Goal: Transaction & Acquisition: Purchase product/service

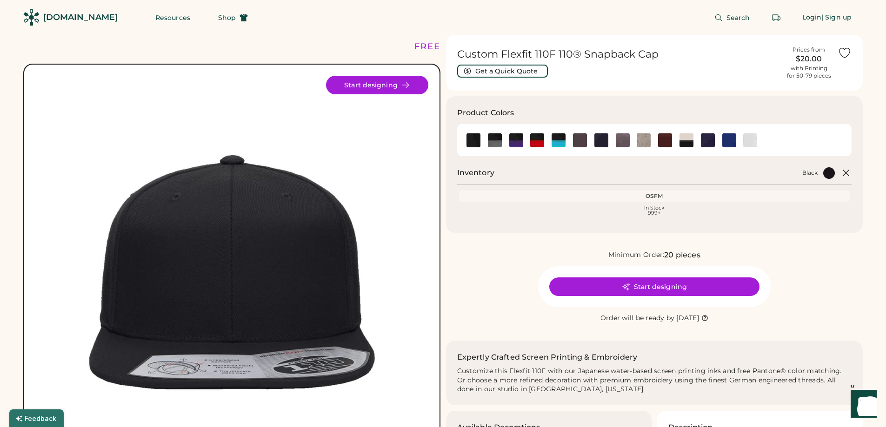
click at [619, 56] on h1 "Custom Flexfit 110F 110® Snapback Cap" at bounding box center [618, 54] width 323 height 13
click at [618, 74] on div "Custom Flexfit 110F 110® Snapback Cap Get a Quick Quote" at bounding box center [618, 63] width 323 height 30
click at [480, 140] on img at bounding box center [473, 140] width 14 height 14
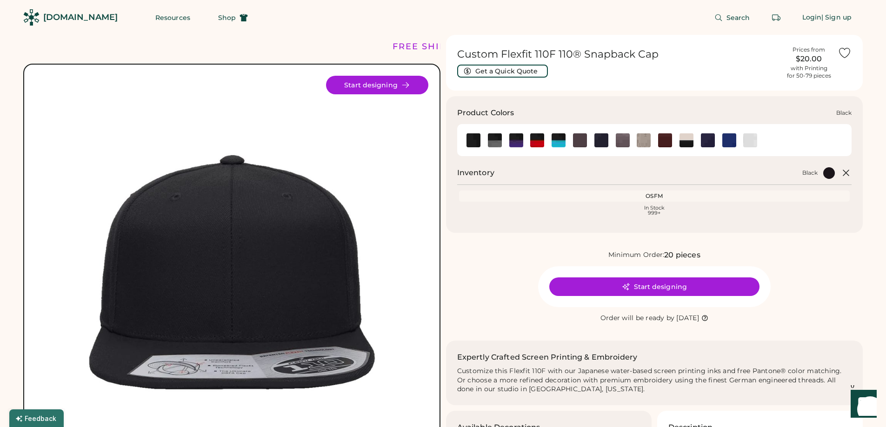
click at [474, 140] on img at bounding box center [473, 140] width 14 height 14
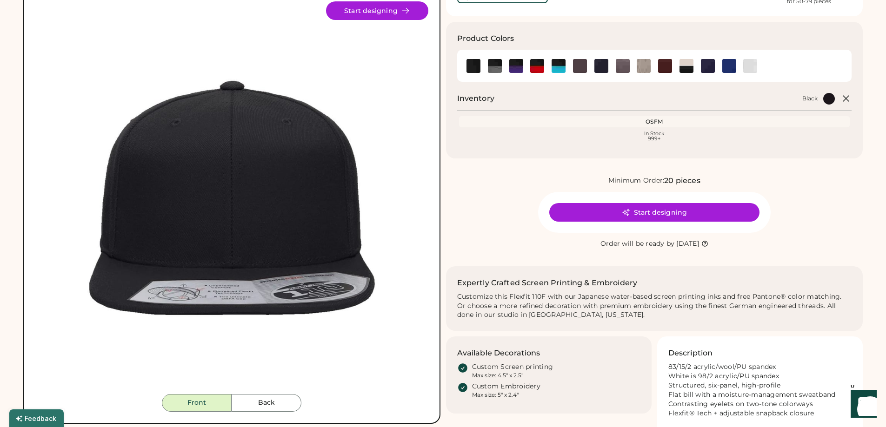
scroll to position [93, 0]
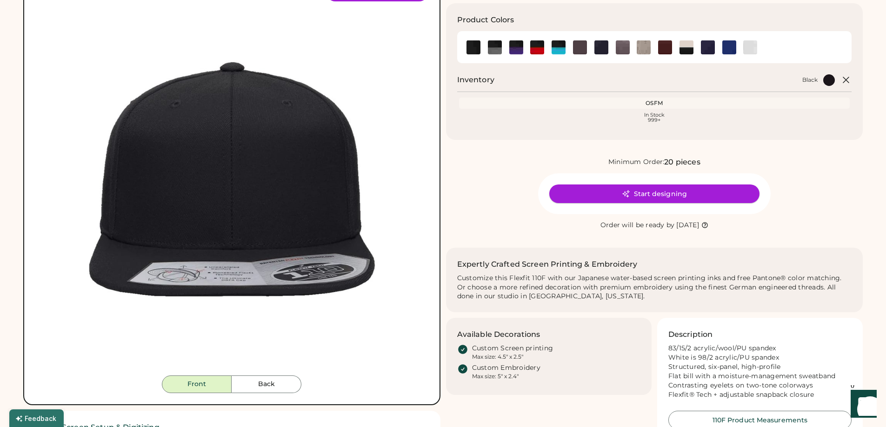
click at [648, 188] on button "Start designing" at bounding box center [654, 194] width 210 height 19
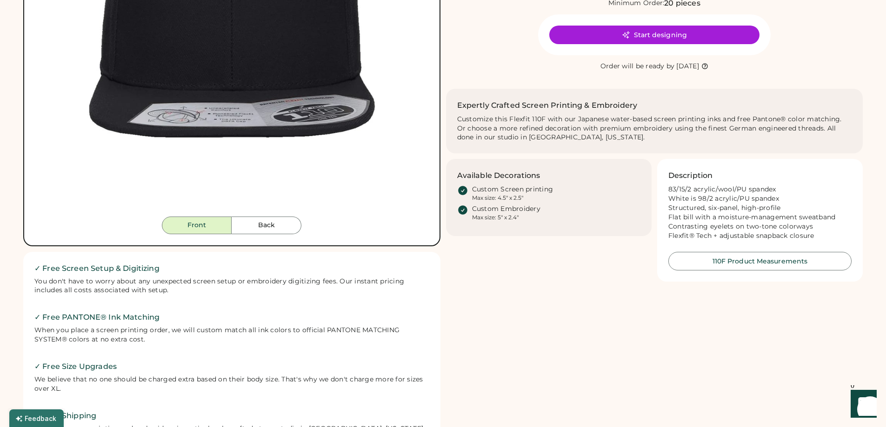
scroll to position [279, 0]
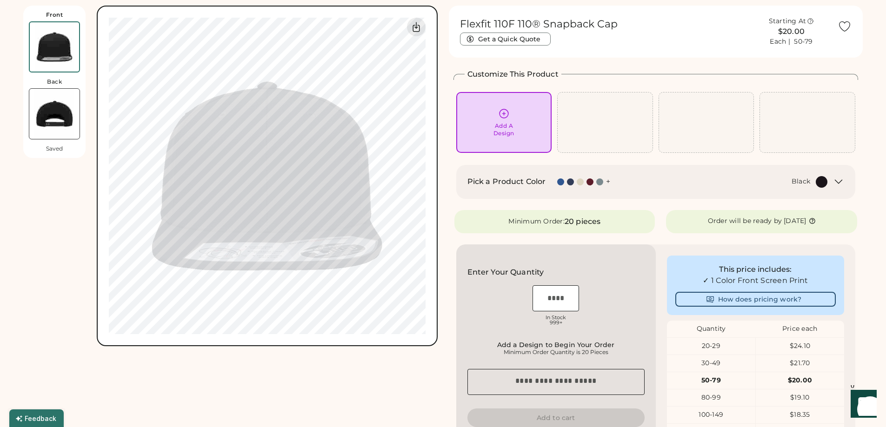
scroll to position [140, 0]
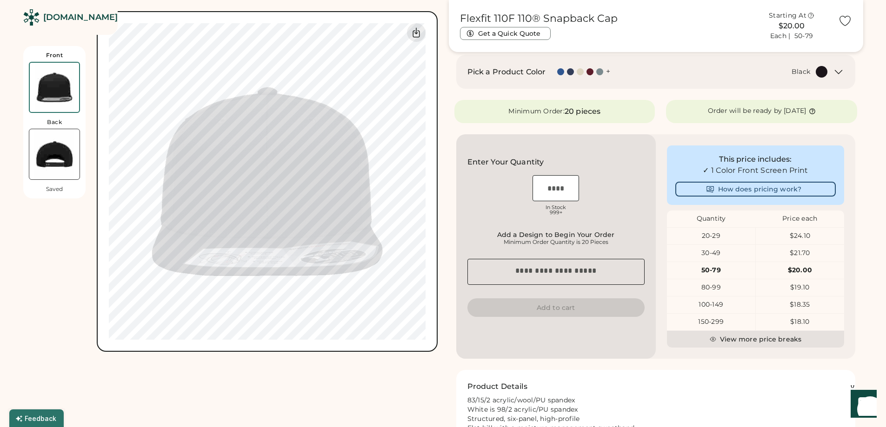
click at [701, 217] on div "Quantity" at bounding box center [711, 218] width 89 height 9
click at [660, 216] on div "This price includes: ✓ 1 Color Front Screen Print How does pricing work? Quanti…" at bounding box center [756, 246] width 200 height 225
click at [567, 188] on input "input" at bounding box center [555, 188] width 47 height 26
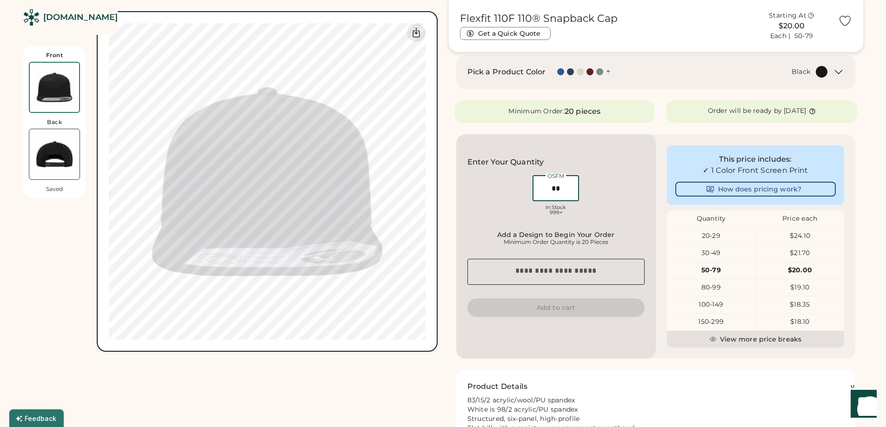
type input "**"
click at [613, 194] on div "OSFM In Stock 999+" at bounding box center [555, 196] width 177 height 47
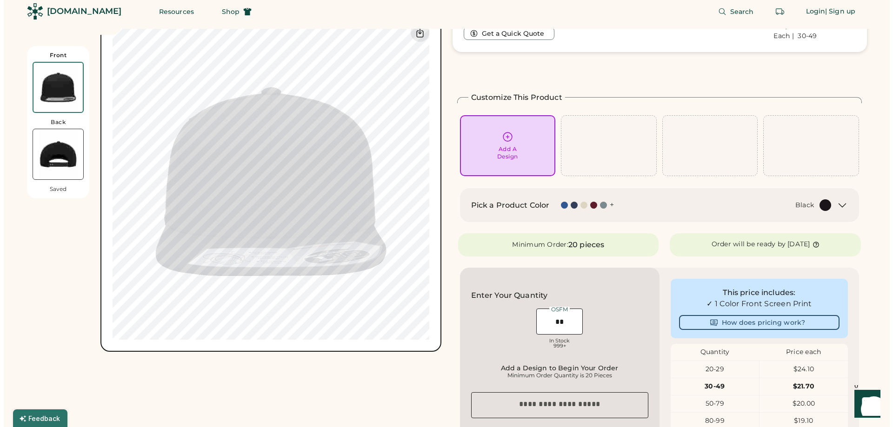
scroll to position [0, 0]
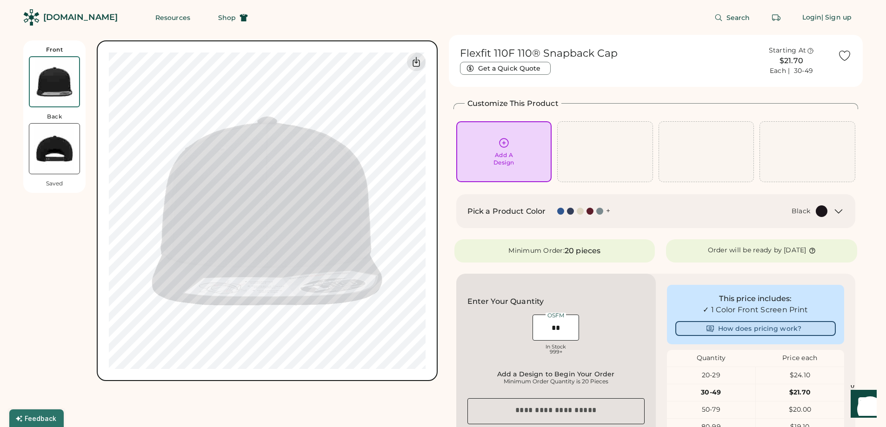
click at [708, 326] on icon at bounding box center [710, 329] width 8 height 8
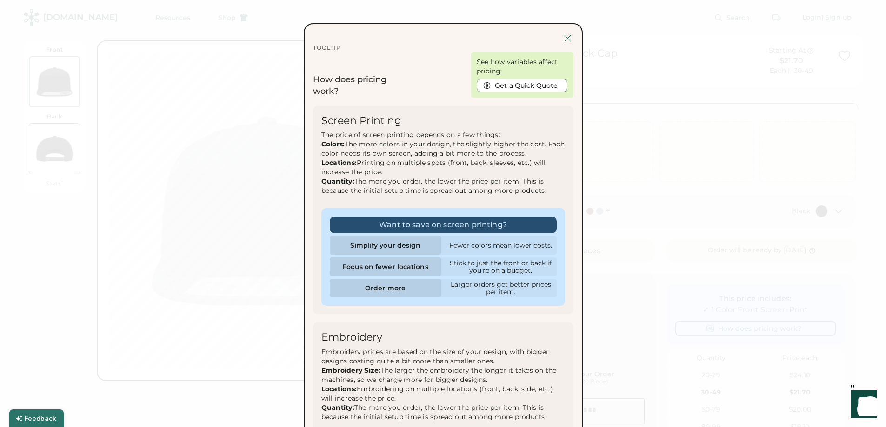
click at [563, 38] on div at bounding box center [568, 39] width 12 height 12
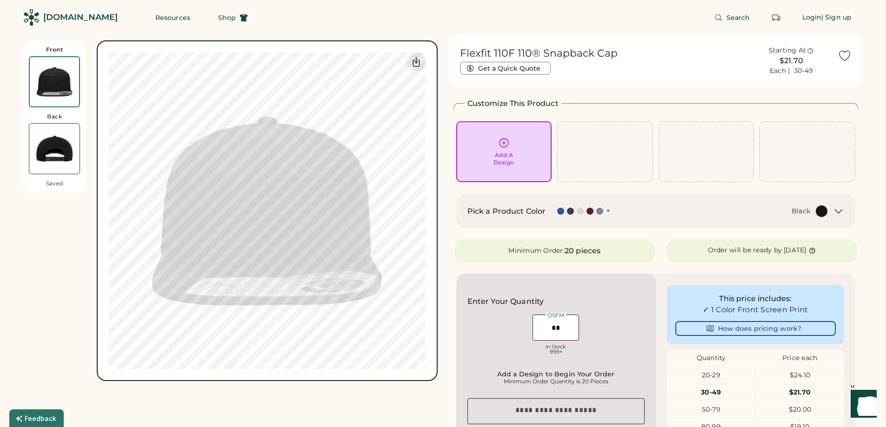
click at [785, 60] on div "$21.70" at bounding box center [791, 60] width 81 height 11
click at [718, 68] on div "Get a Quick Quote" at bounding box center [603, 68] width 286 height 13
click at [514, 66] on button "Get a Quick Quote" at bounding box center [505, 68] width 91 height 13
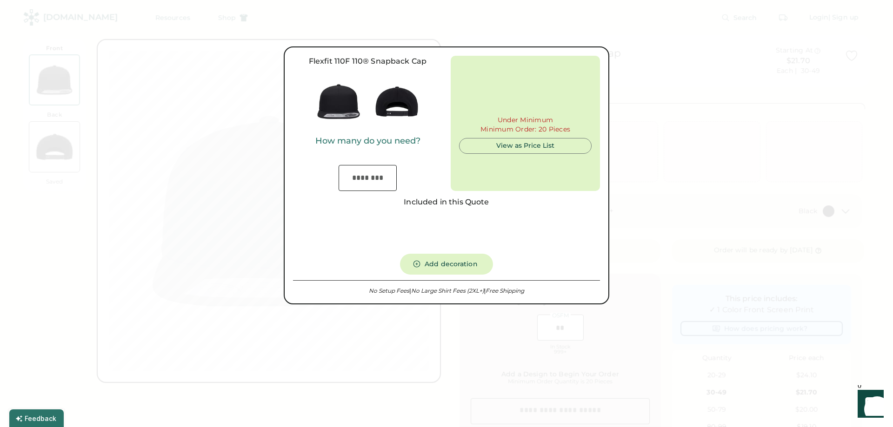
click at [375, 175] on input "input" at bounding box center [368, 178] width 58 height 26
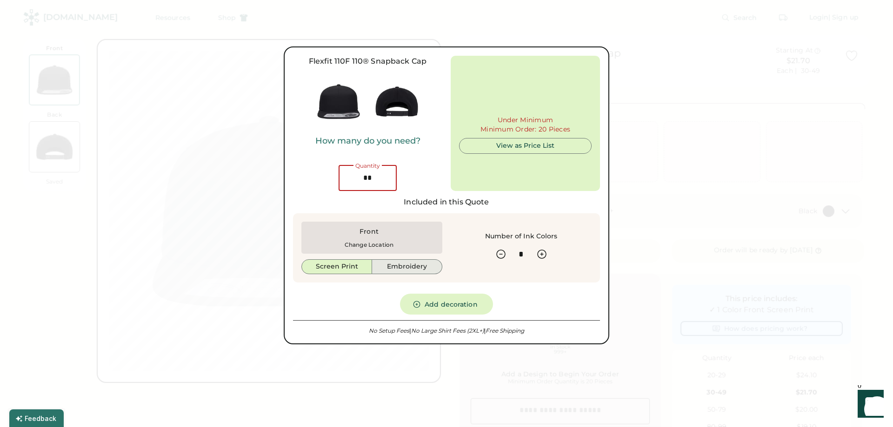
type input "**"
click at [405, 264] on button "Embroidery" at bounding box center [407, 266] width 70 height 15
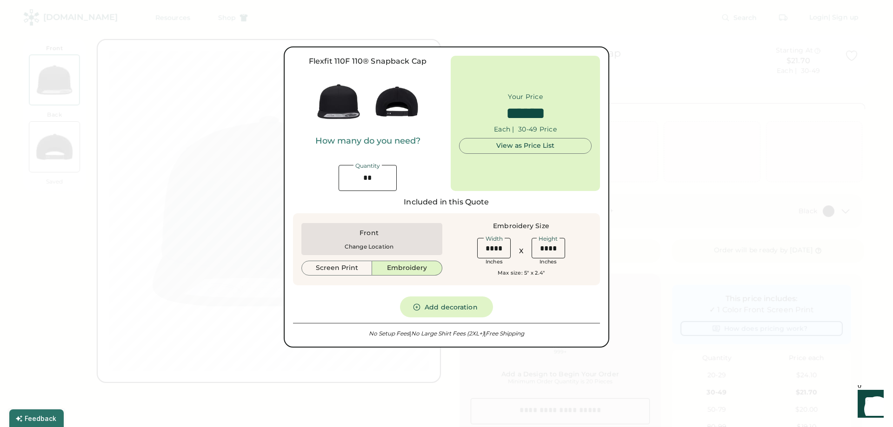
click at [507, 250] on input "input" at bounding box center [493, 248] width 33 height 20
click at [509, 219] on div "Front Change Location Screen Print Embroidery Embroidery Size Width Inches X He…" at bounding box center [446, 249] width 307 height 73
click at [457, 312] on button "Add decoration" at bounding box center [446, 307] width 93 height 21
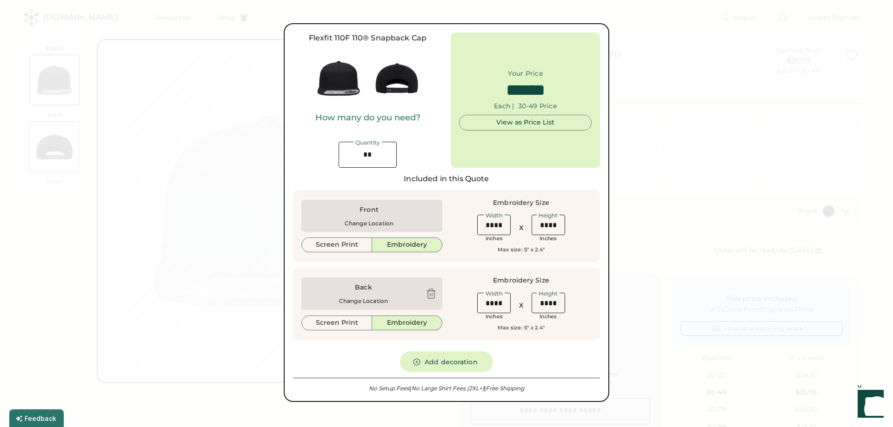
type input "******"
click at [380, 290] on div "Back Change Location" at bounding box center [363, 293] width 113 height 21
click at [420, 129] on div "How many do you need? Quantity" at bounding box center [367, 140] width 149 height 55
